Goal: Information Seeking & Learning: Learn about a topic

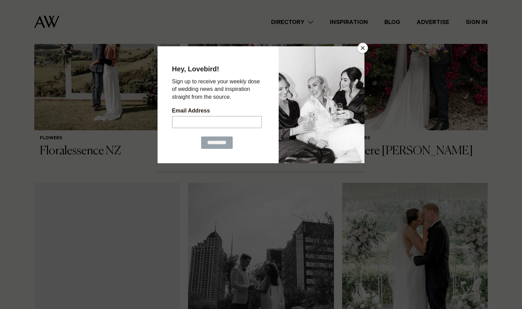
scroll to position [312, 0]
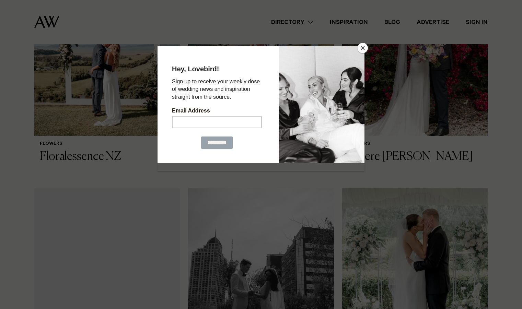
click at [366, 49] on button "Close" at bounding box center [363, 48] width 10 height 10
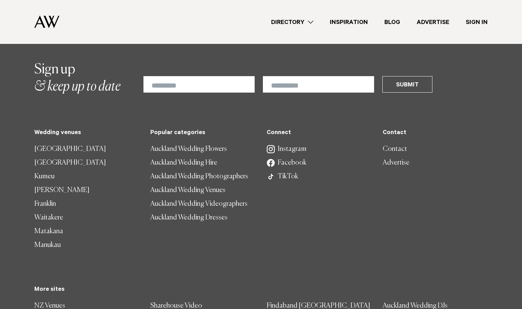
scroll to position [1251, 0]
click at [192, 142] on link "Auckland Wedding Flowers" at bounding box center [202, 149] width 105 height 14
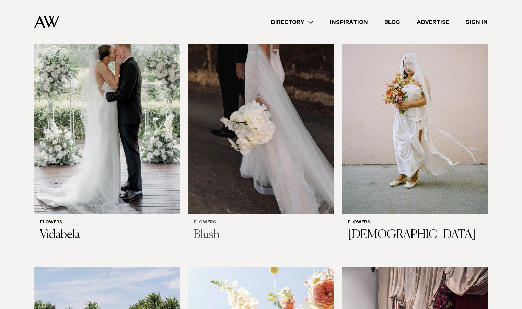
scroll to position [722, 0]
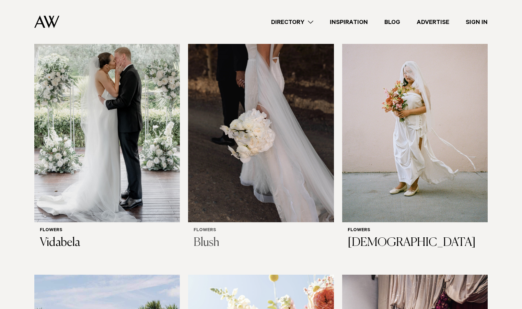
click at [203, 236] on h3 "Blush" at bounding box center [261, 243] width 135 height 14
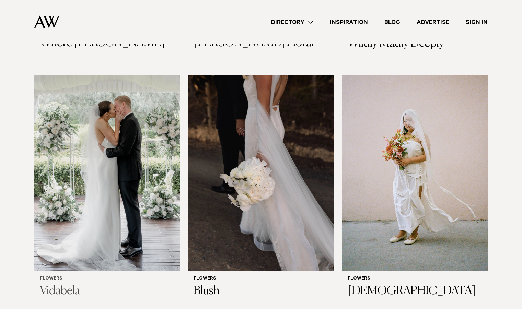
scroll to position [673, 0]
click at [98, 76] on img at bounding box center [107, 173] width 146 height 195
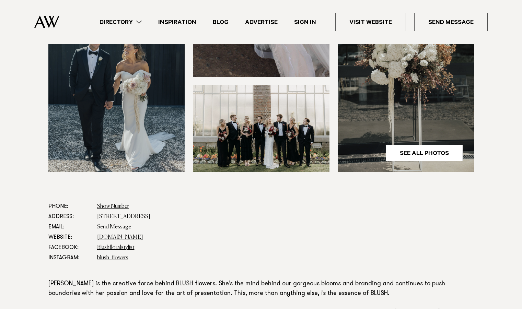
scroll to position [228, 0]
